Goal: Task Accomplishment & Management: Manage account settings

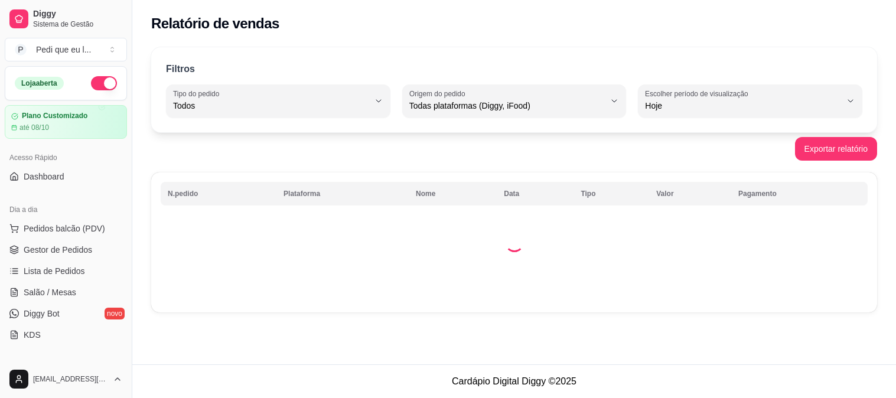
select select "ALL"
select select "0"
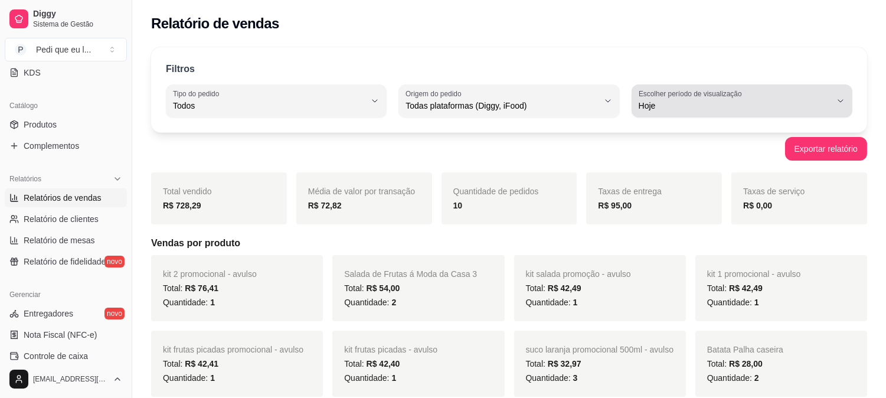
click at [756, 102] on span "Hoje" at bounding box center [735, 106] width 192 height 12
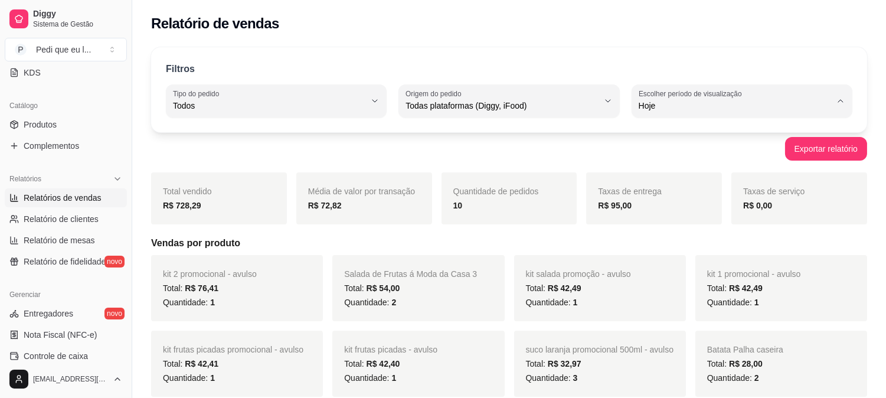
click at [666, 174] on span "7 dias" at bounding box center [736, 172] width 182 height 11
type input "7"
select select "7"
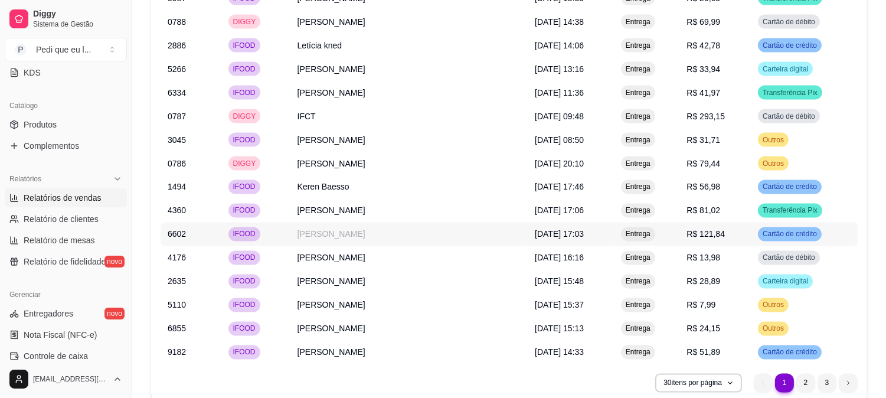
scroll to position [3842, 0]
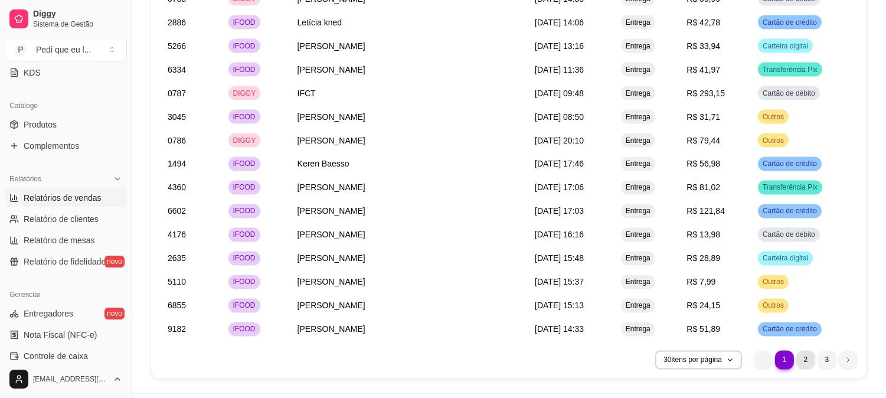
click at [807, 351] on li "2" at bounding box center [806, 360] width 19 height 19
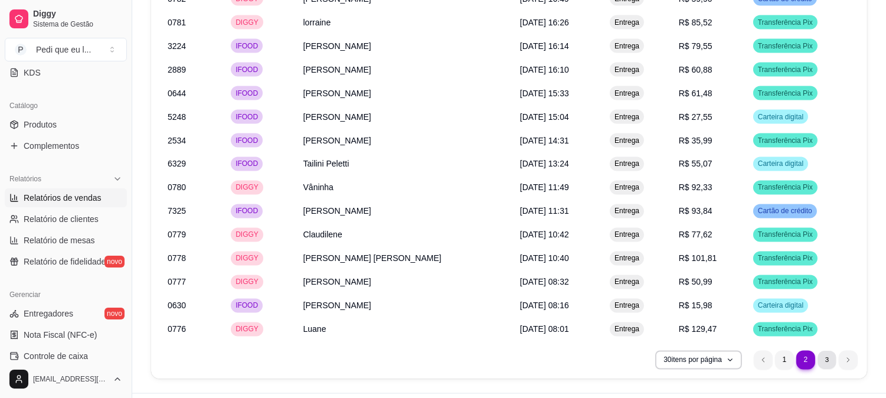
click at [825, 351] on li "3" at bounding box center [827, 360] width 18 height 18
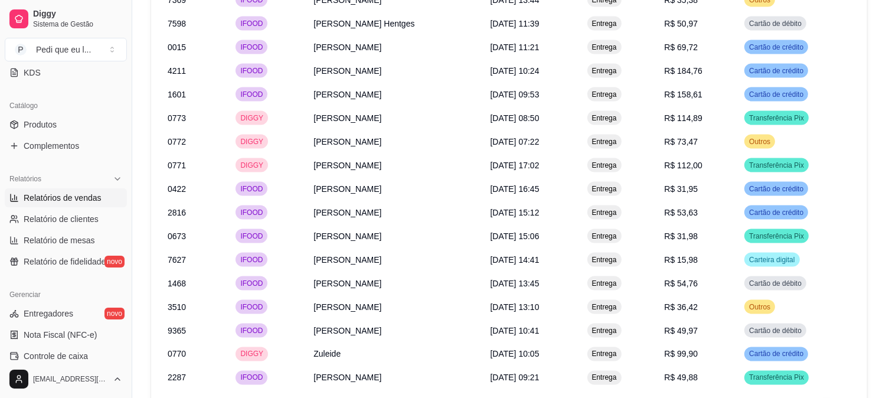
scroll to position [3701, 0]
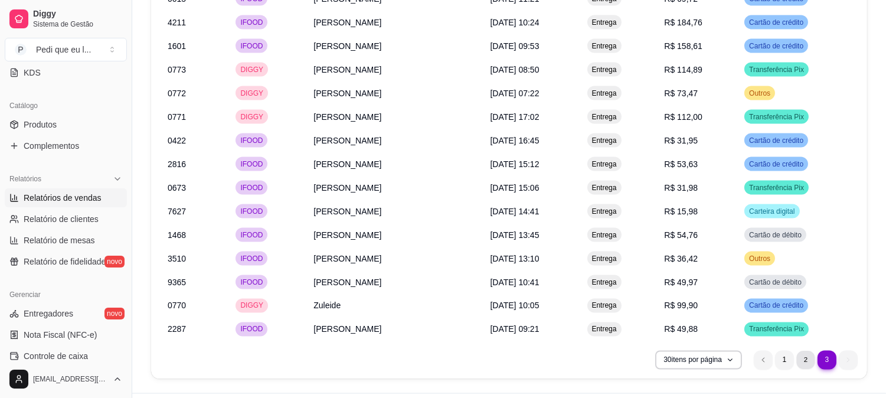
click at [808, 351] on li "2" at bounding box center [806, 360] width 18 height 18
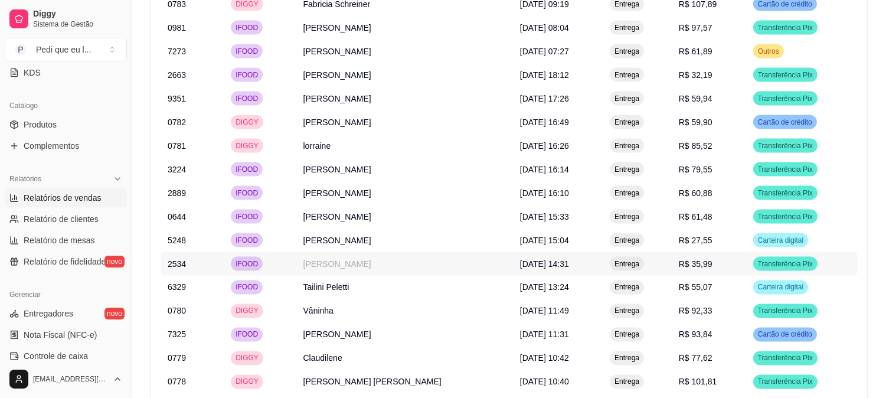
scroll to position [3842, 0]
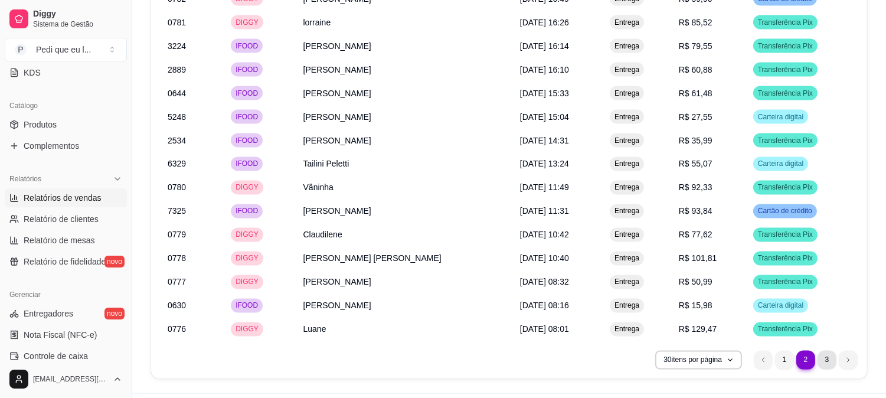
click at [824, 351] on li "3" at bounding box center [827, 360] width 19 height 19
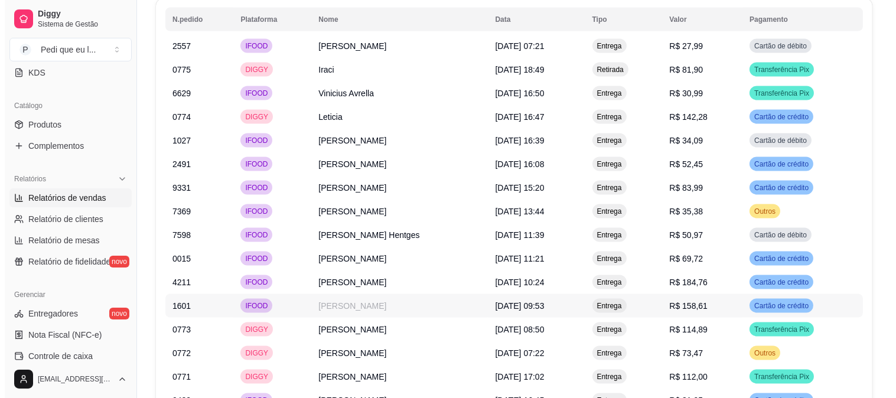
scroll to position [3701, 0]
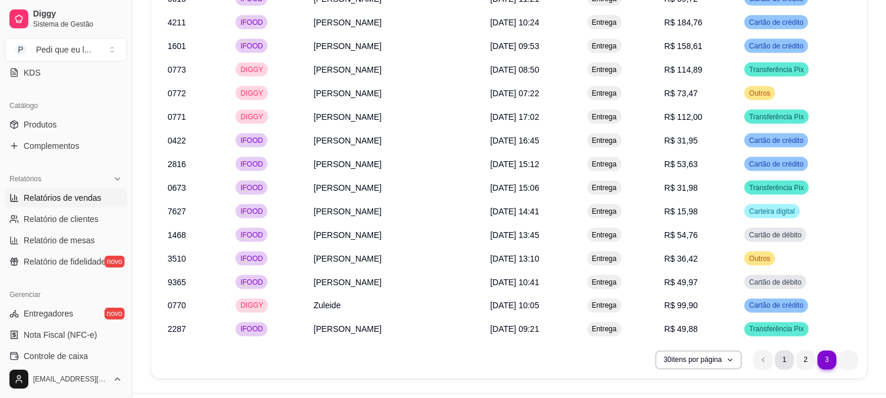
click at [787, 351] on li "1" at bounding box center [784, 360] width 19 height 19
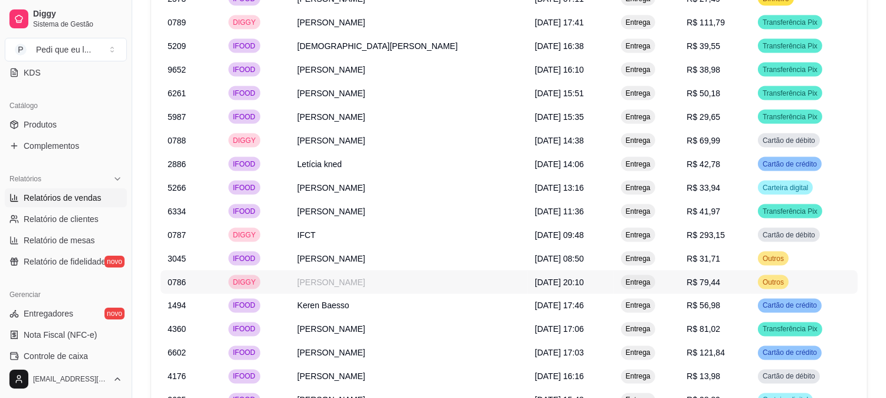
click at [448, 270] on td "[PERSON_NAME]" at bounding box center [410, 282] width 238 height 24
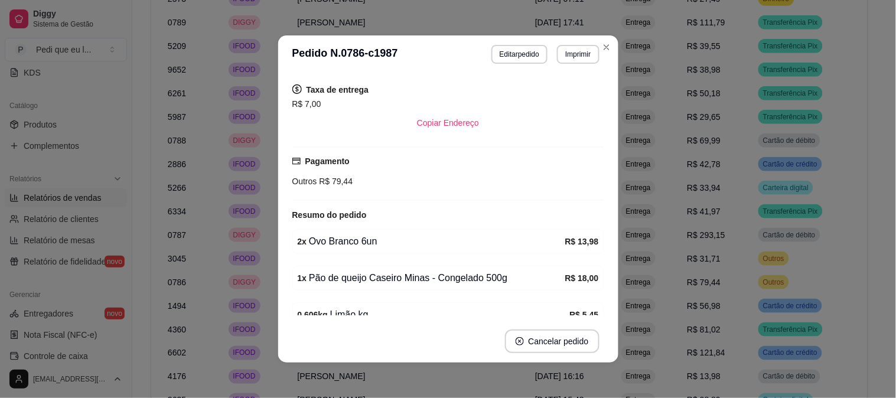
scroll to position [390, 0]
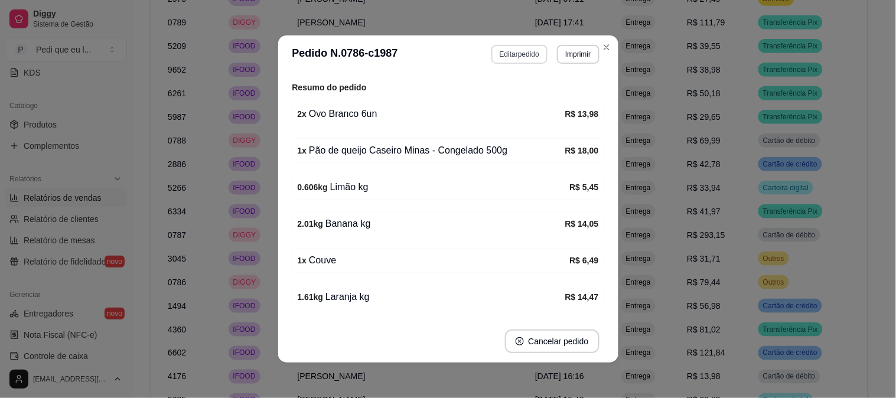
click at [520, 53] on button "Editar pedido" at bounding box center [519, 54] width 56 height 19
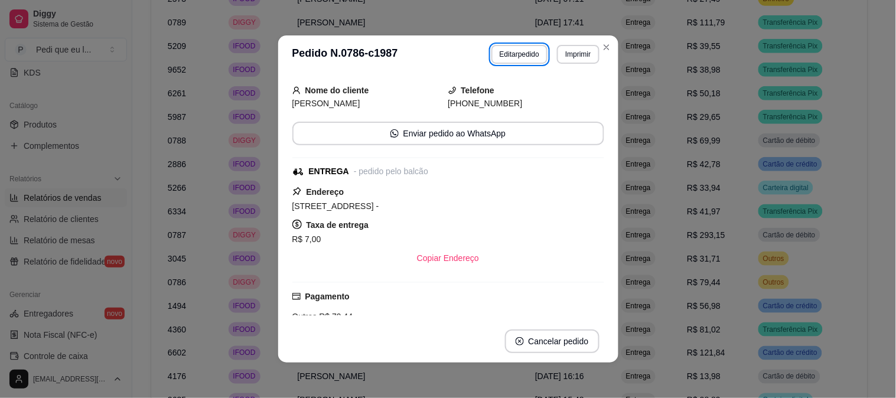
scroll to position [0, 0]
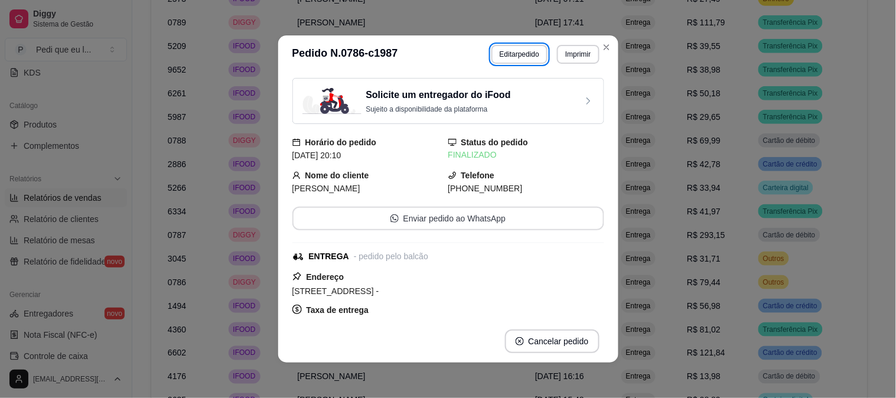
click at [502, 222] on button "Enviar pedido ao WhatsApp" at bounding box center [448, 219] width 312 height 24
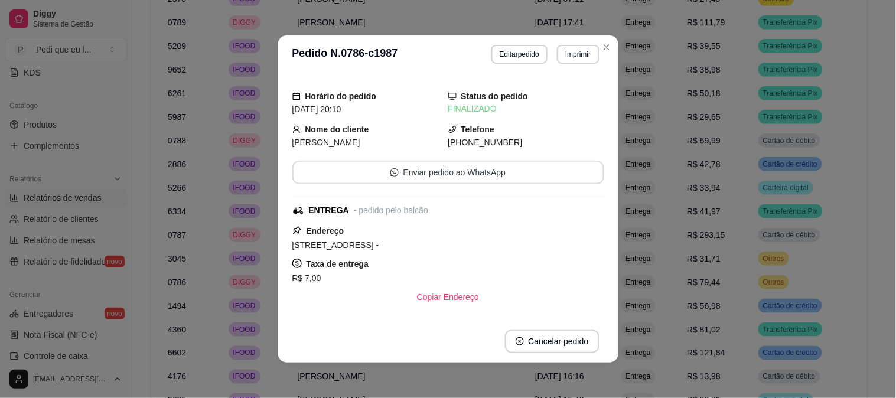
click at [509, 173] on button "Enviar pedido ao WhatsApp" at bounding box center [448, 173] width 312 height 24
click at [486, 161] on button "Enviar pedido ao WhatsApp" at bounding box center [447, 172] width 302 height 23
click at [500, 171] on button "Enviar pedido ao WhatsApp" at bounding box center [447, 172] width 302 height 23
